Goal: Book appointment/travel/reservation

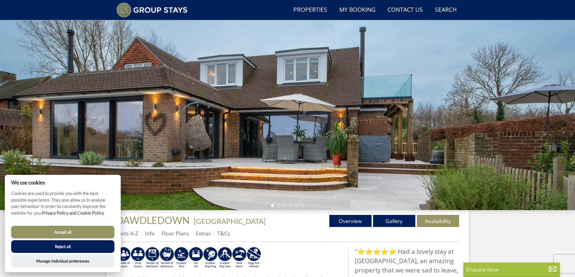
scroll to position [46, 0]
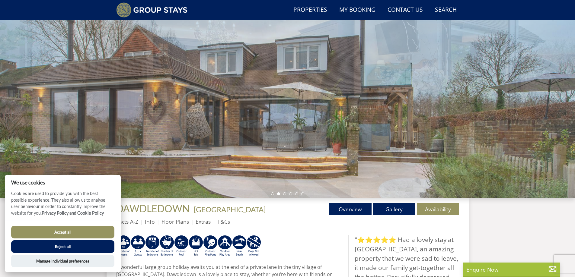
click at [65, 247] on button "Reject all" at bounding box center [62, 246] width 103 height 13
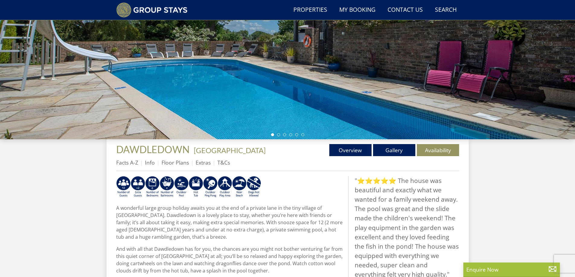
scroll to position [145, 0]
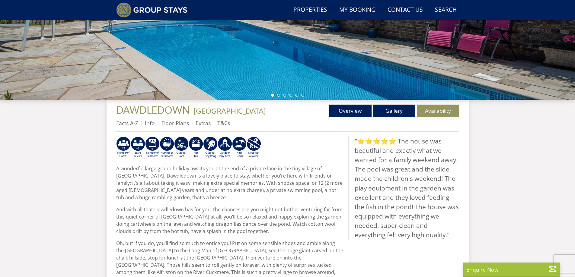
click at [437, 110] on link "Availability" at bounding box center [438, 111] width 42 height 12
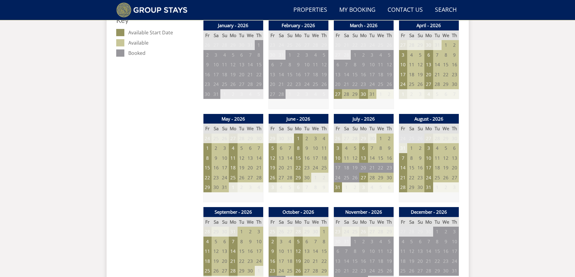
scroll to position [361, 0]
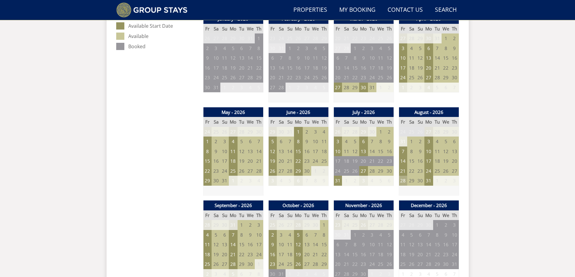
click at [403, 182] on td "28" at bounding box center [403, 181] width 8 height 10
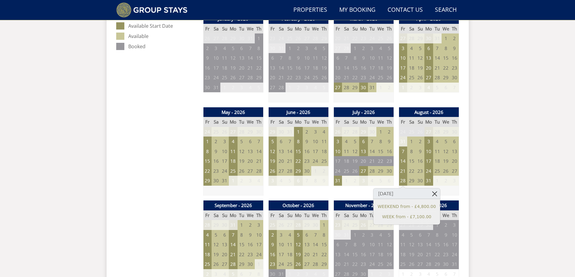
click at [429, 193] on link at bounding box center [434, 194] width 11 height 11
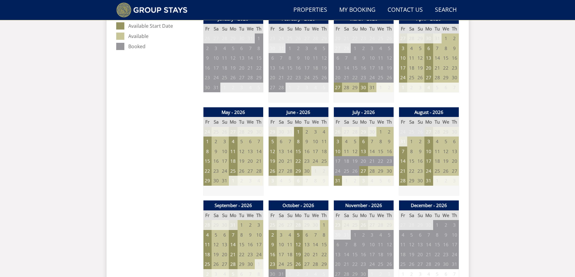
click at [502, 136] on div "Search Menu Properties My Booking Contact Us [PHONE_NUMBER] Search Check Availa…" at bounding box center [287, 208] width 575 height 1113
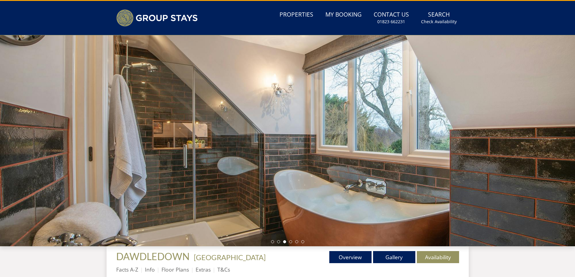
scroll to position [0, 0]
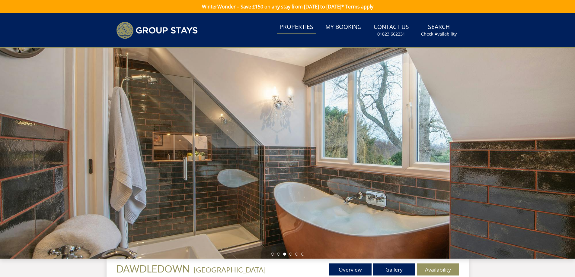
click at [299, 31] on link "Properties" at bounding box center [296, 28] width 39 height 14
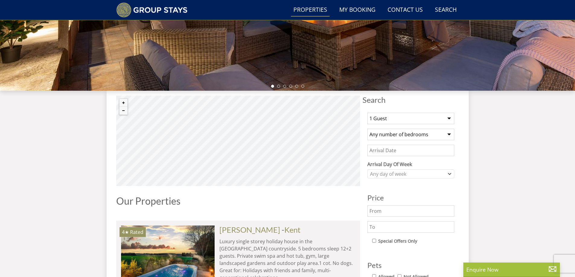
scroll to position [157, 0]
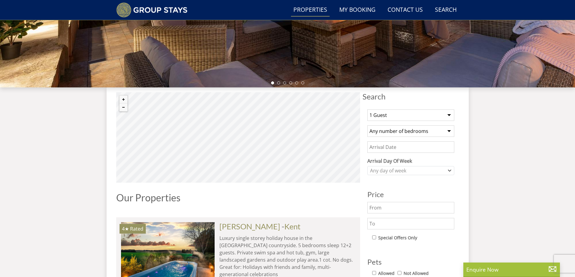
click at [389, 113] on select "1 Guest 2 Guests 3 Guests 4 Guests 5 Guests 6 Guests 7 Guests 8 Guests 9 Guests…" at bounding box center [410, 115] width 87 height 11
select select "12"
click at [367, 110] on select "1 Guest 2 Guests 3 Guests 4 Guests 5 Guests 6 Guests 7 Guests 8 Guests 9 Guests…" at bounding box center [410, 115] width 87 height 11
click at [398, 132] on select "Any number of bedrooms 3 Bedrooms 4 Bedrooms 5 Bedrooms 6 Bedrooms 7 Bedrooms 8…" at bounding box center [410, 130] width 87 height 11
select select "5"
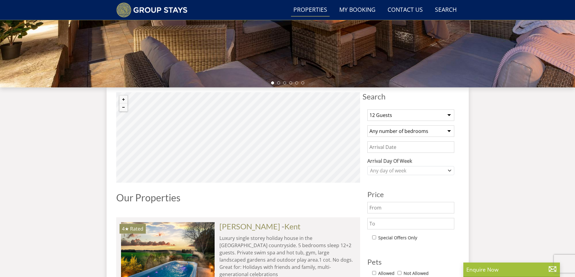
click at [367, 125] on select "Any number of bedrooms 3 Bedrooms 4 Bedrooms 5 Bedrooms 6 Bedrooms 7 Bedrooms 8…" at bounding box center [410, 130] width 87 height 11
click at [403, 117] on select "1 Guest 2 Guests 3 Guests 4 Guests 5 Guests 6 Guests 7 Guests 8 Guests 9 Guests…" at bounding box center [410, 115] width 87 height 11
select select "10"
click at [367, 110] on select "1 Guest 2 Guests 3 Guests 4 Guests 5 Guests 6 Guests 7 Guests 8 Guests 9 Guests…" at bounding box center [410, 115] width 87 height 11
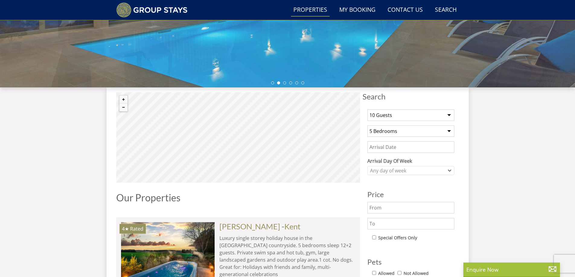
click at [400, 149] on input "Date" at bounding box center [410, 146] width 87 height 11
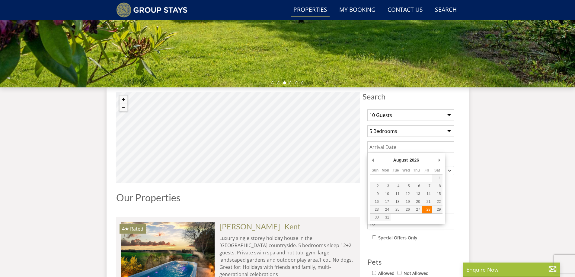
type input "[DATE]"
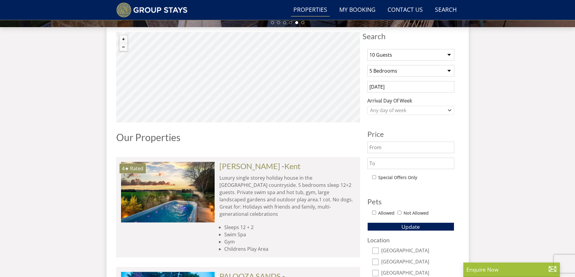
scroll to position [230, 0]
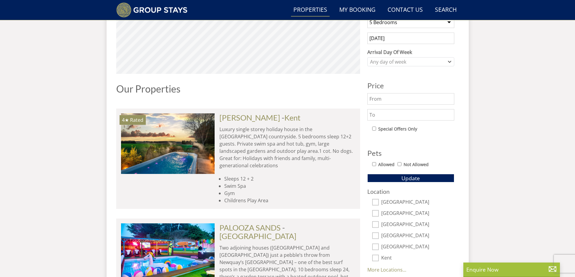
scroll to position [314, 0]
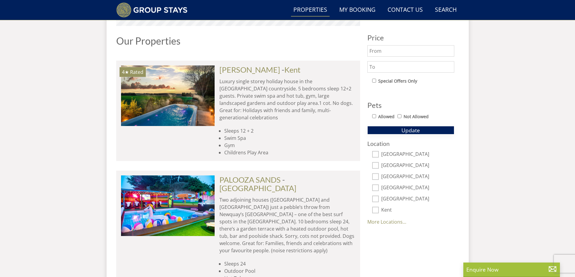
click at [431, 130] on button "Update" at bounding box center [410, 130] width 87 height 8
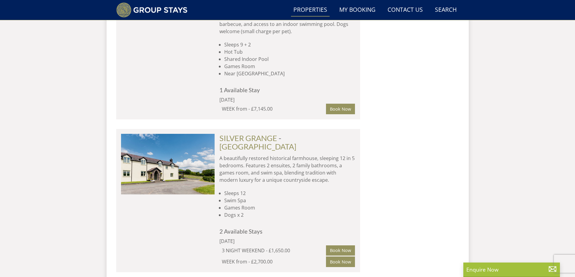
scroll to position [929, 0]
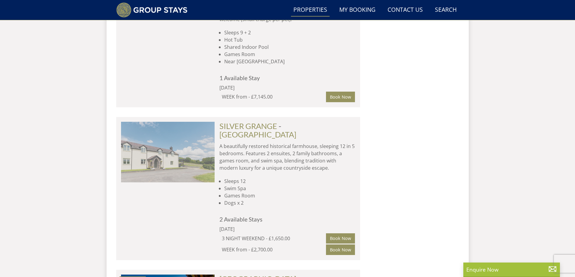
click at [155, 122] on img at bounding box center [168, 152] width 94 height 60
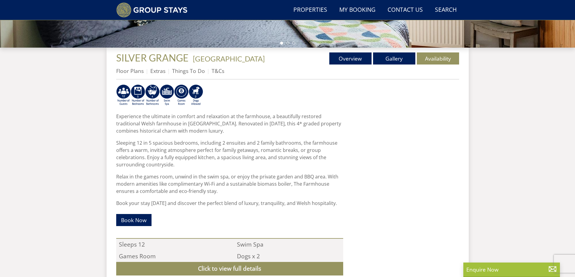
scroll to position [145, 0]
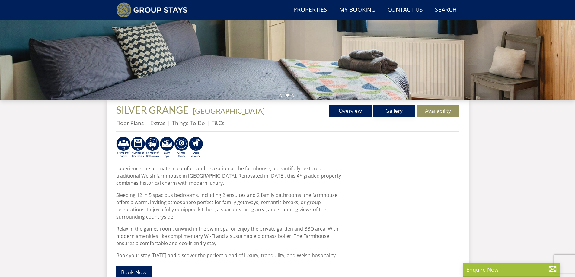
click at [393, 112] on link "Gallery" at bounding box center [394, 111] width 42 height 12
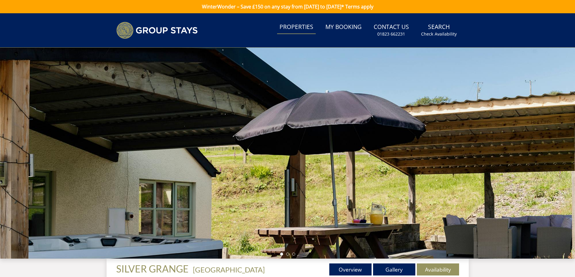
click at [293, 25] on link "Properties" at bounding box center [296, 28] width 39 height 14
select select "10"
select select "5"
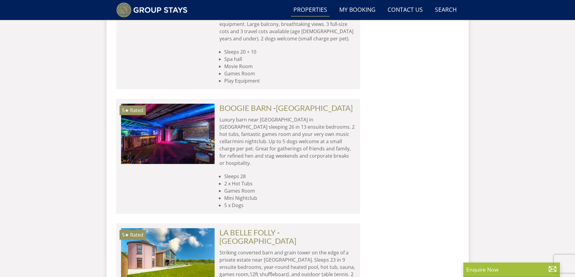
scroll to position [1426, 0]
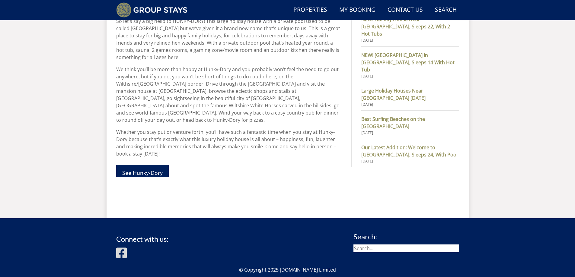
scroll to position [437, 0]
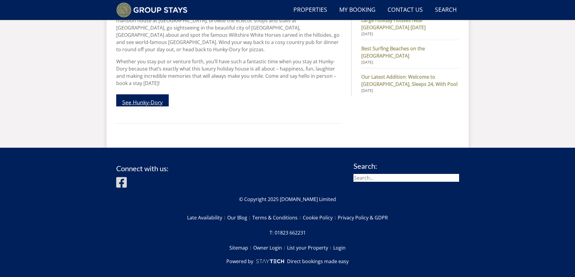
click at [153, 95] on link "See Hunky-Dory" at bounding box center [142, 100] width 52 height 12
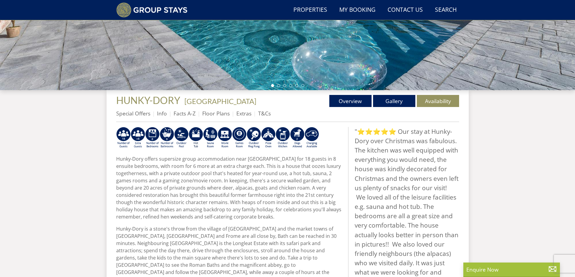
scroll to position [155, 0]
click at [433, 103] on link "Availability" at bounding box center [438, 101] width 42 height 12
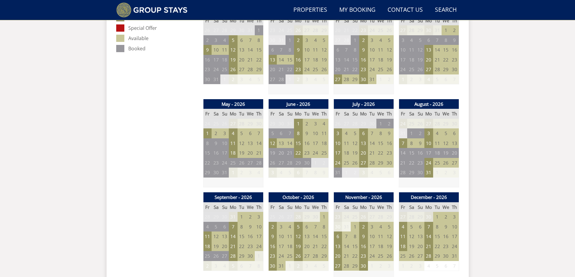
scroll to position [373, 0]
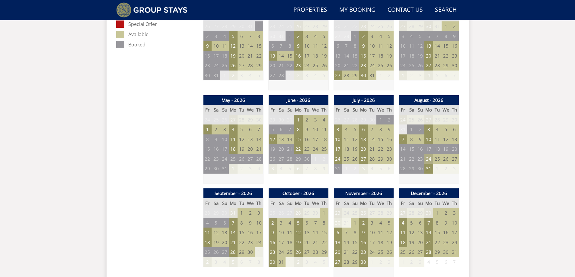
click at [429, 159] on td "24" at bounding box center [428, 159] width 8 height 10
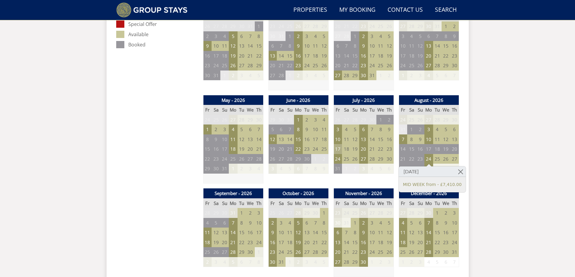
click at [338, 147] on td "17" at bounding box center [337, 149] width 8 height 10
